Goal: Information Seeking & Learning: Learn about a topic

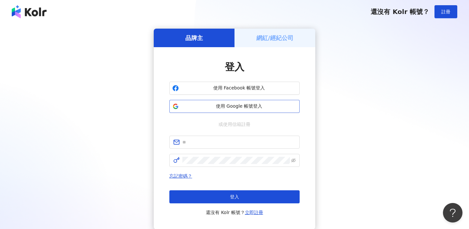
click at [276, 106] on span "使用 Google 帳號登入" at bounding box center [239, 106] width 115 height 7
click at [272, 130] on div "登入 使用 Facebook 帳號登入 使用 Google 帳號登入 或使用信箱註冊 忘記密碼？ 登入 還沒有 Kolr 帳號？ 立即註冊" at bounding box center [234, 138] width 130 height 156
click at [254, 143] on input "text" at bounding box center [239, 142] width 113 height 7
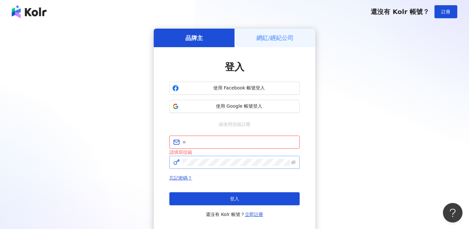
type input "**********"
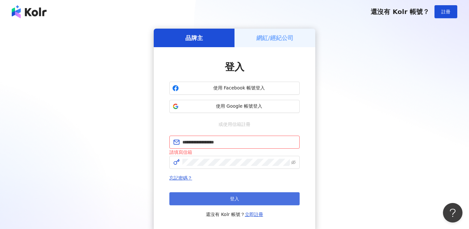
click at [240, 197] on button "登入" at bounding box center [234, 199] width 130 height 13
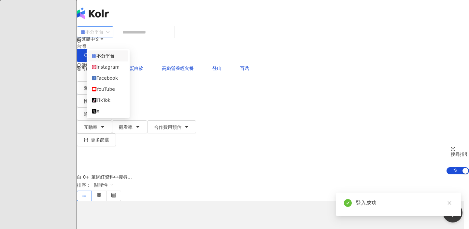
click at [113, 37] on div "不分平台" at bounding box center [95, 31] width 37 height 11
click at [118, 68] on div "Instagram" at bounding box center [108, 67] width 33 height 7
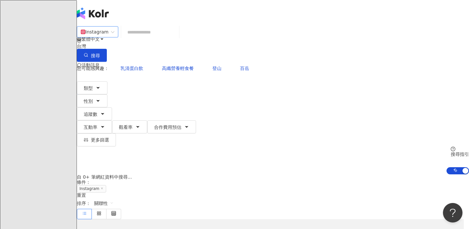
click at [159, 38] on input "search" at bounding box center [150, 32] width 53 height 12
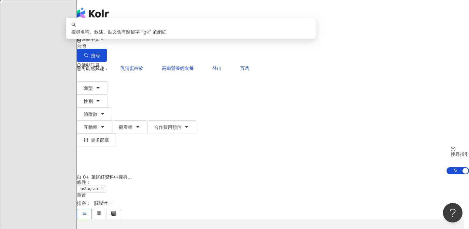
type input "*"
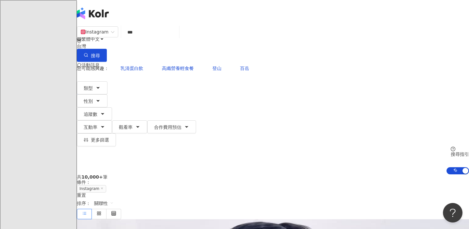
type input "***"
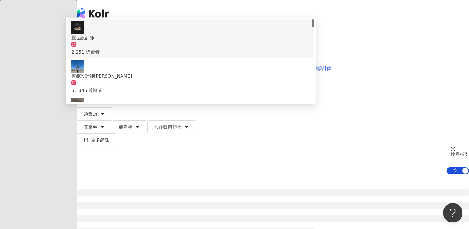
click at [196, 41] on span "厭世設計師" at bounding box center [190, 37] width 239 height 7
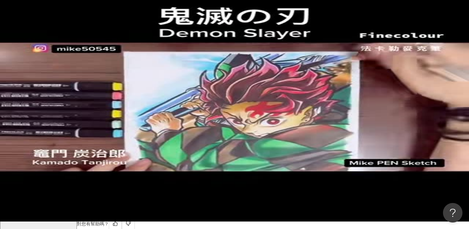
scroll to position [0, 160]
click at [160, 31] on input "search" at bounding box center [150, 25] width 53 height 12
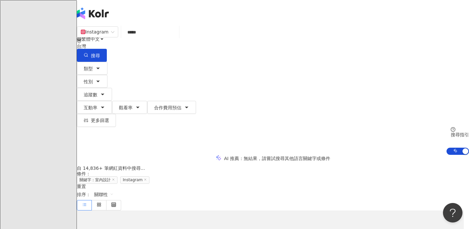
type input "*****"
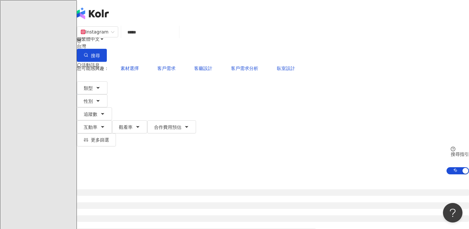
click at [205, 20] on div "繁體中文 活動訊息 J" at bounding box center [273, 52] width 392 height 104
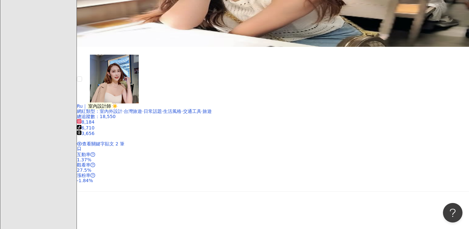
scroll to position [452, 0]
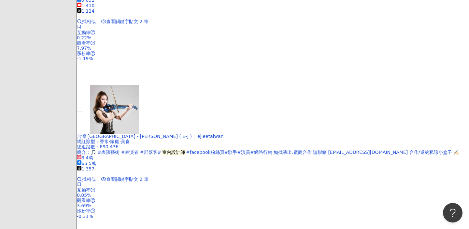
scroll to position [903, 0]
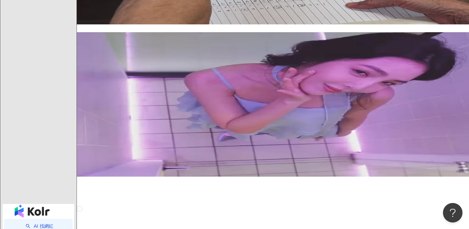
scroll to position [1101, 0]
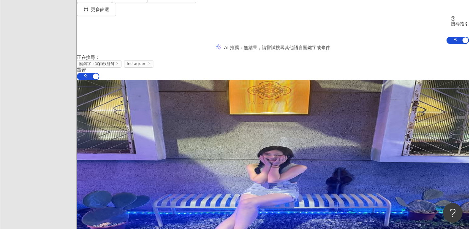
scroll to position [132, 0]
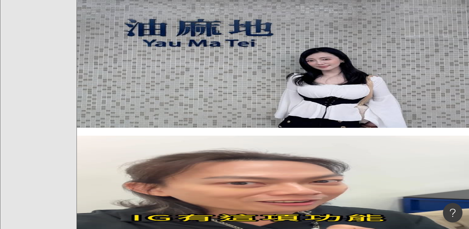
scroll to position [250, 0]
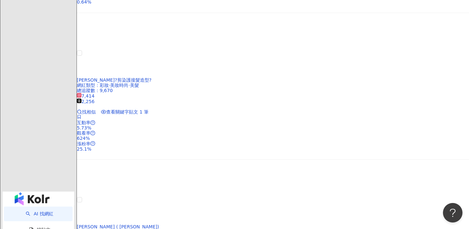
scroll to position [1129, 0]
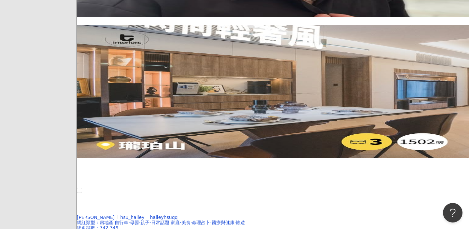
scroll to position [902, 0]
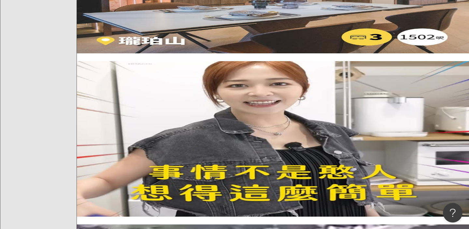
scroll to position [1044, 0]
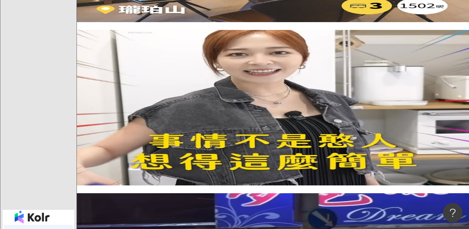
scroll to position [1062, 0]
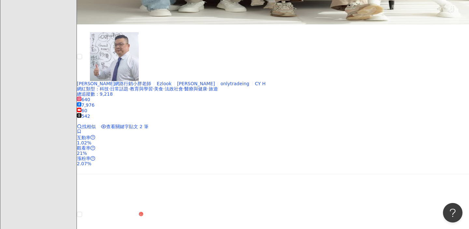
scroll to position [764, 0]
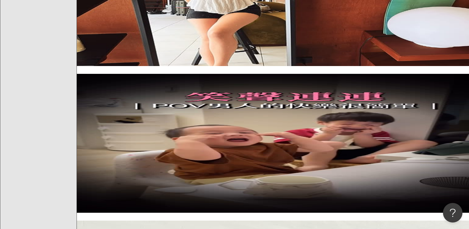
scroll to position [589, 0]
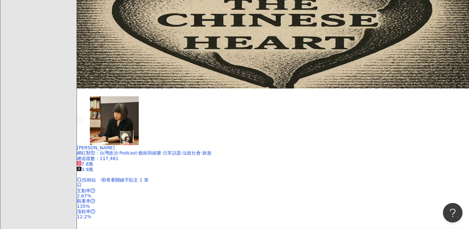
scroll to position [1127, 0]
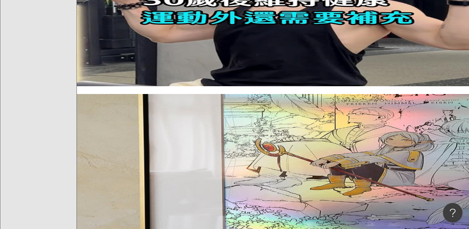
scroll to position [727, 0]
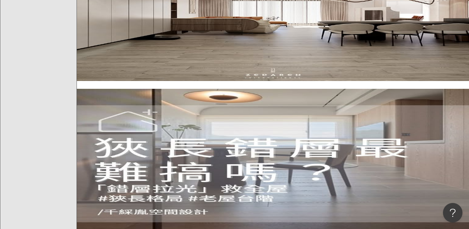
scroll to position [1081, 0]
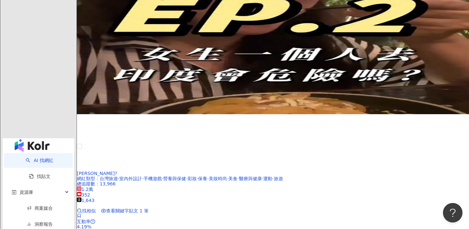
scroll to position [1131, 0]
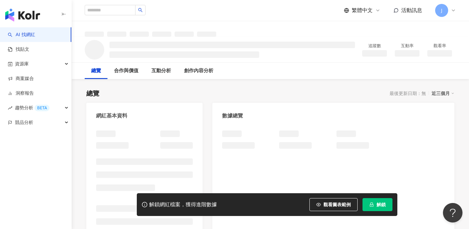
scroll to position [20, 0]
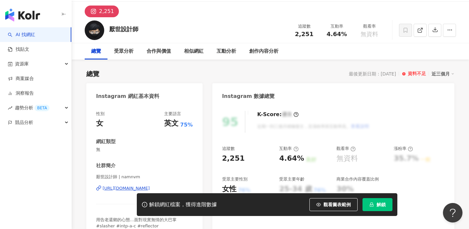
click at [111, 187] on div "https://www.instagram.com/namnvm/" at bounding box center [126, 189] width 47 height 6
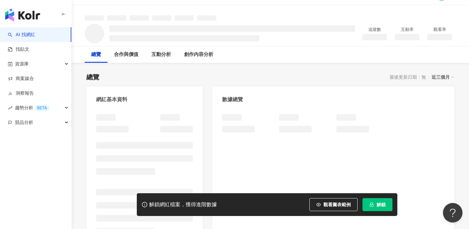
scroll to position [72, 0]
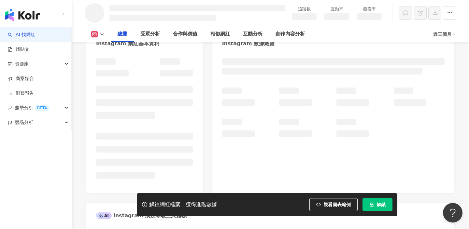
scroll to position [100, 0]
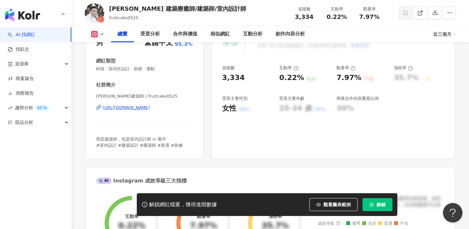
click at [150, 106] on div "https://www.instagram.com/fruitcake0525/" at bounding box center [126, 108] width 47 height 6
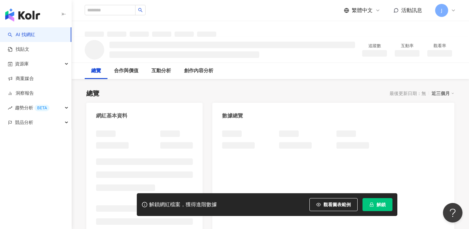
scroll to position [81, 0]
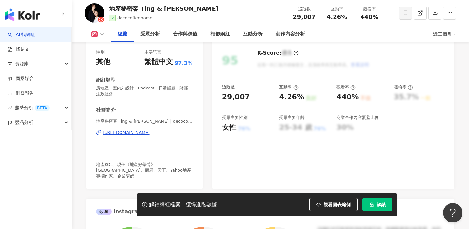
click at [150, 134] on div "[URL][DOMAIN_NAME]" at bounding box center [126, 133] width 47 height 6
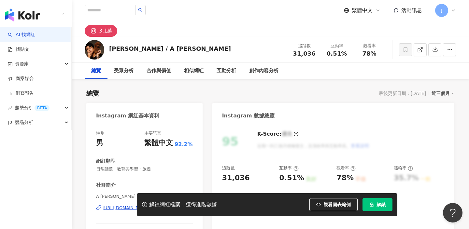
click at [112, 210] on div "解鎖網紅檔案，獲得進階數據 觀看圖表範例 解鎖" at bounding box center [234, 205] width 469 height 23
click at [118, 208] on div "解鎖網紅檔案，獲得進階數據 觀看圖表範例 解鎖" at bounding box center [234, 205] width 469 height 23
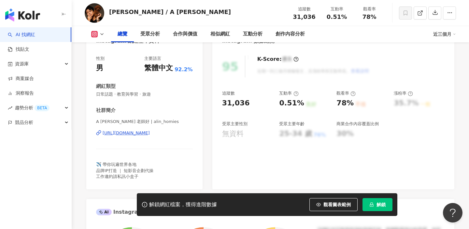
click at [150, 131] on div "[URL][DOMAIN_NAME]" at bounding box center [126, 133] width 47 height 6
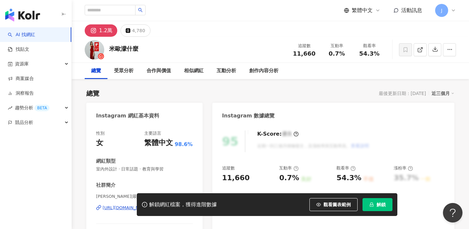
click at [140, 205] on div "https://www.instagram.com/weiwei_id/" at bounding box center [126, 208] width 47 height 6
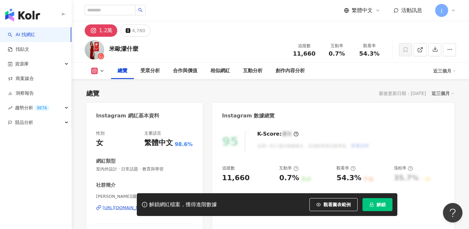
scroll to position [31, 0]
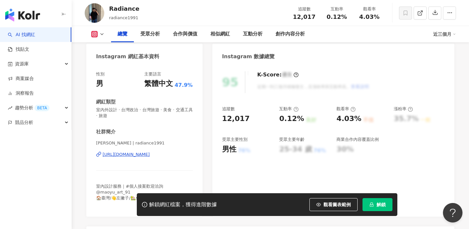
click at [146, 152] on div "[URL][DOMAIN_NAME]" at bounding box center [126, 155] width 47 height 6
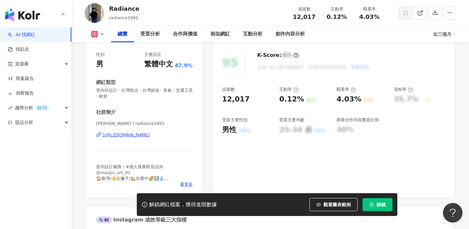
click at [150, 138] on div "[URL][DOMAIN_NAME]" at bounding box center [126, 135] width 47 height 6
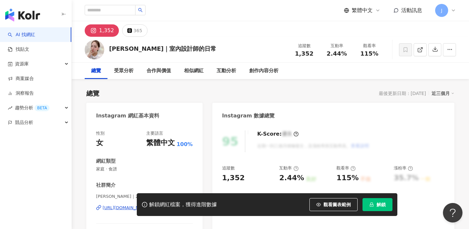
click at [150, 205] on div "[URL][DOMAIN_NAME]" at bounding box center [126, 208] width 47 height 6
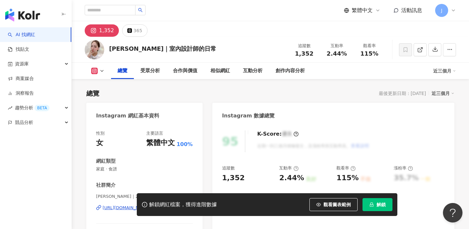
scroll to position [55, 0]
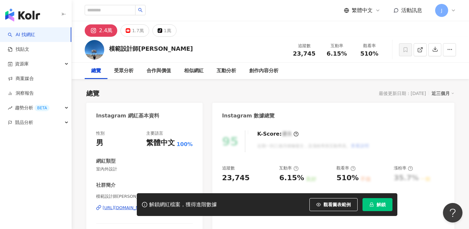
scroll to position [44, 0]
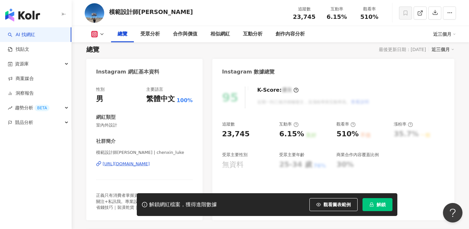
click at [155, 169] on div "模範設計師Luke | chenxin_luke https://www.instagram.com/chenxin_luke/" at bounding box center [144, 169] width 97 height 38
click at [150, 165] on div "https://www.instagram.com/chenxin_luke/" at bounding box center [126, 164] width 47 height 6
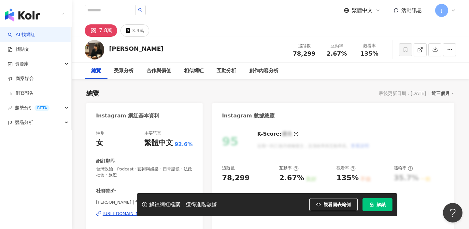
click at [140, 200] on div "范琪斐 Chifei Fan | fanchifei https://www.instagram.com/fanchifei/" at bounding box center [144, 219] width 97 height 38
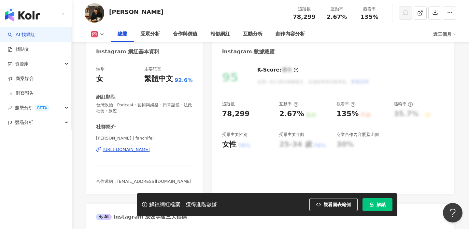
click at [140, 152] on div "https://www.instagram.com/fanchifei/" at bounding box center [126, 150] width 47 height 6
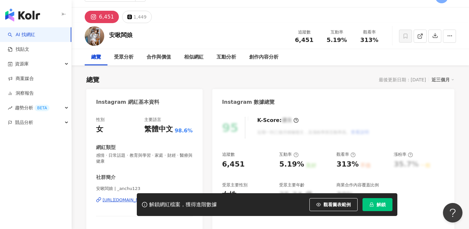
scroll to position [76, 0]
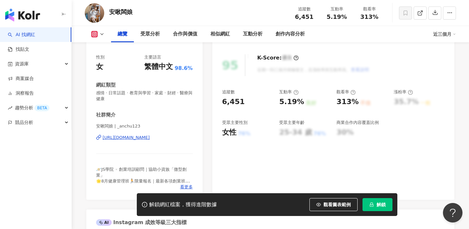
click at [155, 134] on div "安啾闆娘 | _anchu123 [URL][DOMAIN_NAME]" at bounding box center [144, 143] width 97 height 38
click at [149, 136] on div "[URL][DOMAIN_NAME]" at bounding box center [126, 138] width 47 height 6
